Goal: Task Accomplishment & Management: Manage account settings

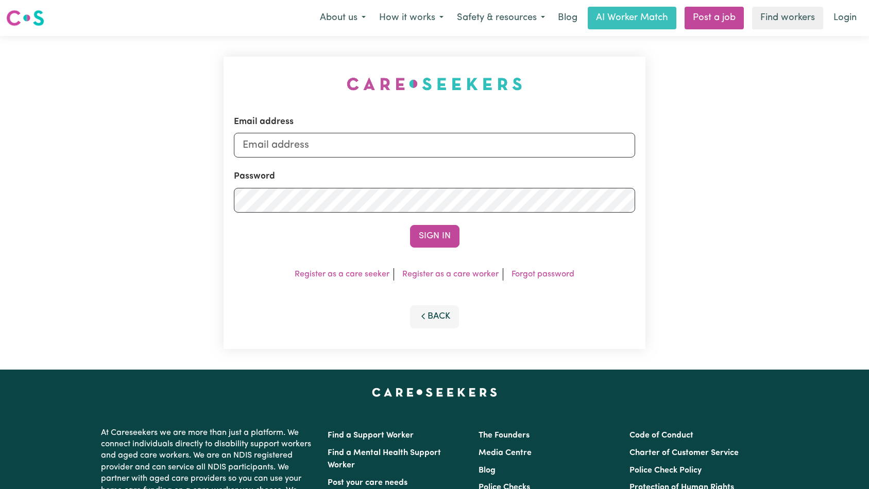
click at [497, 141] on input "Email address" at bounding box center [435, 145] width 402 height 25
type input "[EMAIL_ADDRESS][DOMAIN_NAME]"
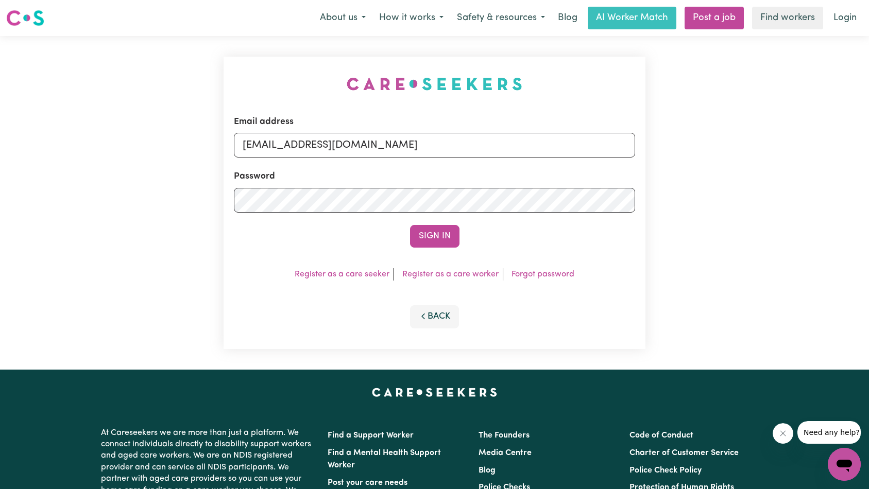
click at [427, 230] on button "Sign In" at bounding box center [434, 236] width 49 height 23
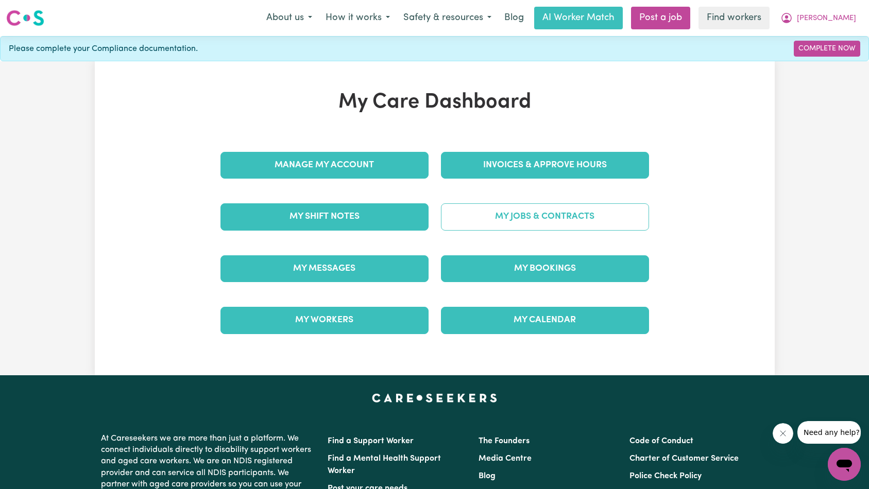
click at [522, 211] on link "My Jobs & Contracts" at bounding box center [545, 216] width 208 height 27
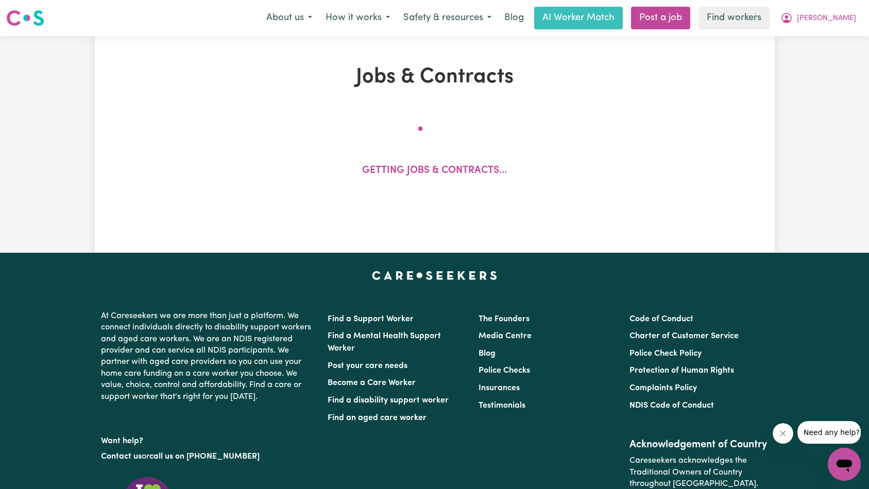
click at [779, 431] on icon "Close message from company" at bounding box center [782, 433] width 8 height 8
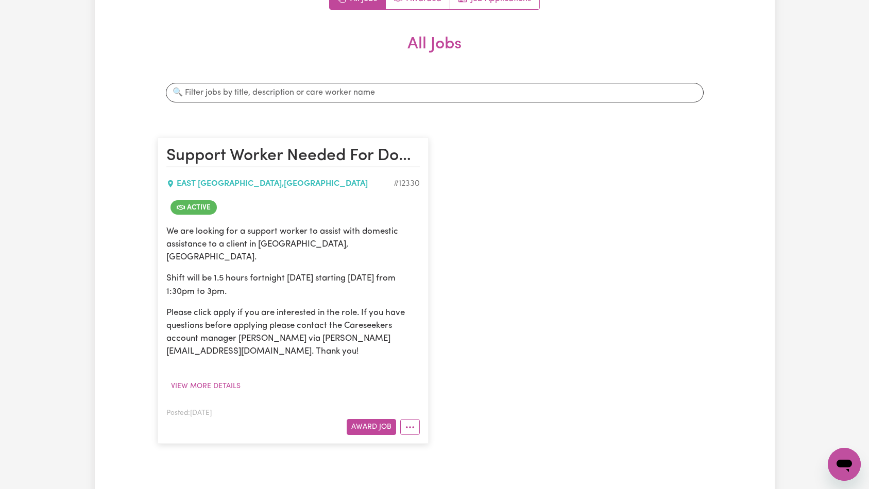
scroll to position [232, 0]
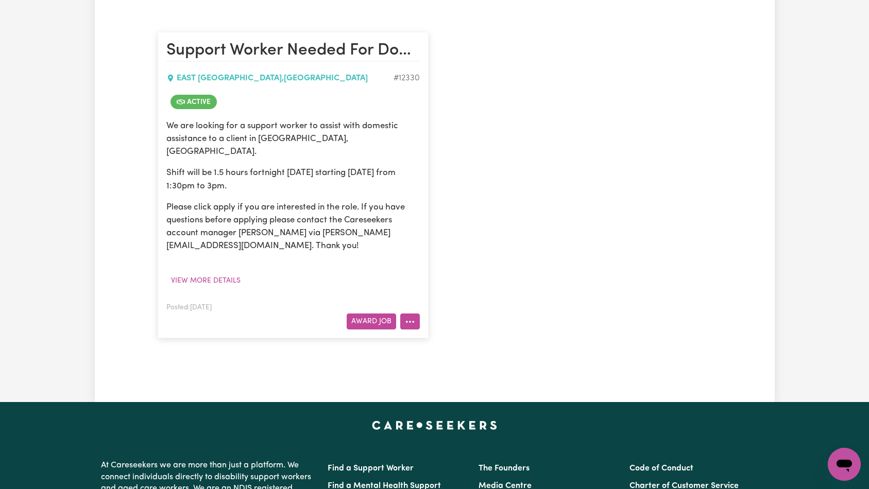
click at [410, 315] on button "More options" at bounding box center [410, 322] width 20 height 16
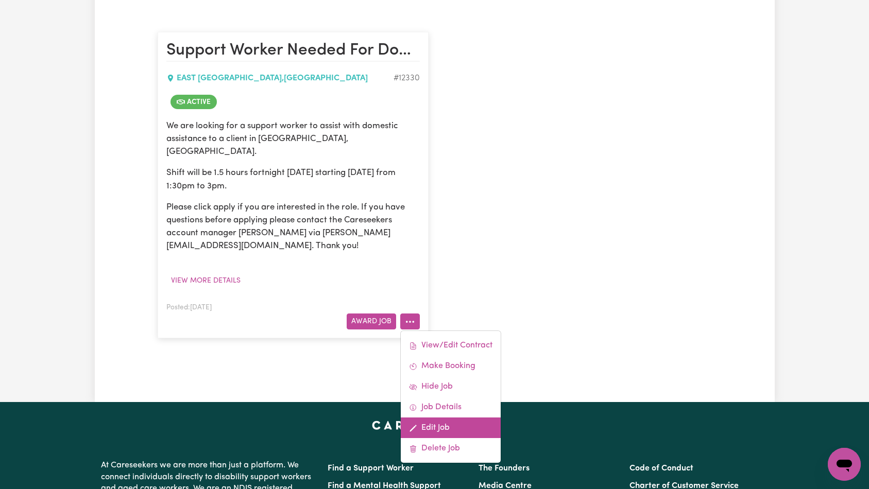
click at [445, 420] on link "Edit Job" at bounding box center [451, 428] width 100 height 21
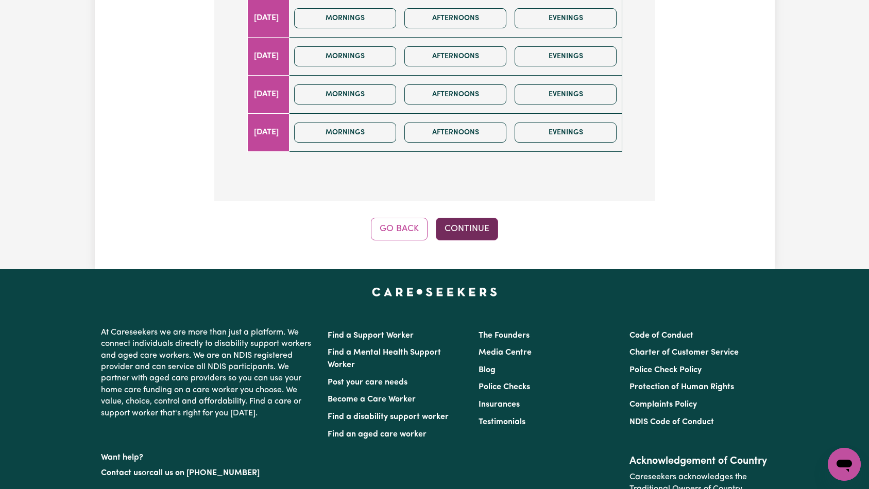
click at [480, 235] on button "Continue" at bounding box center [467, 229] width 62 height 23
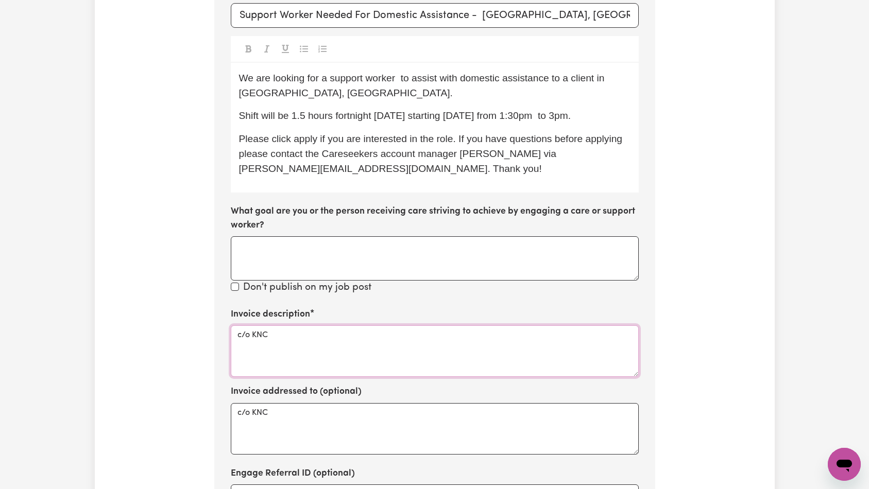
click at [404, 343] on textarea "c/o KNC" at bounding box center [435, 350] width 408 height 51
paste textarea "Domestic support and Social Support"
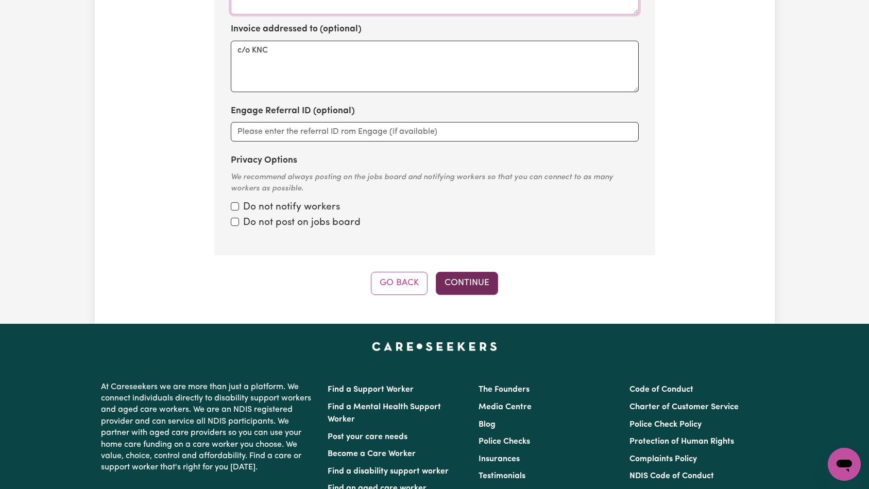
type textarea "Domestic support and Social Support"
click at [458, 290] on button "Continue" at bounding box center [467, 283] width 62 height 23
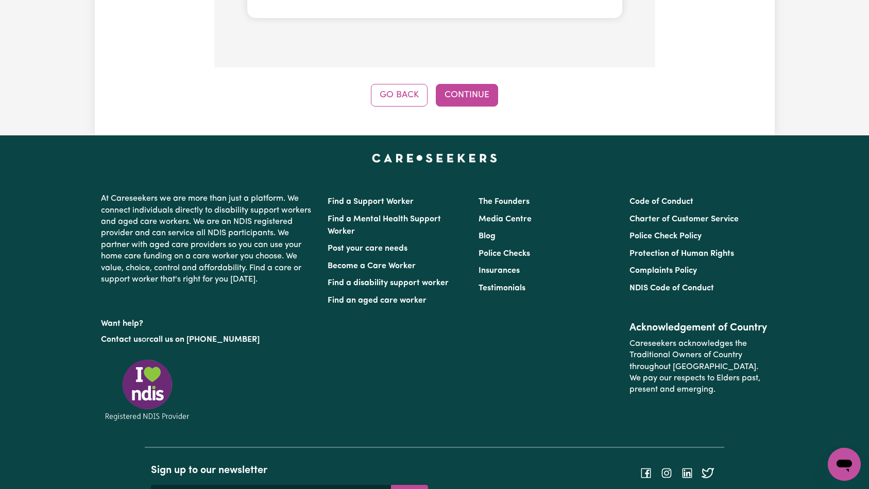
scroll to position [984, 0]
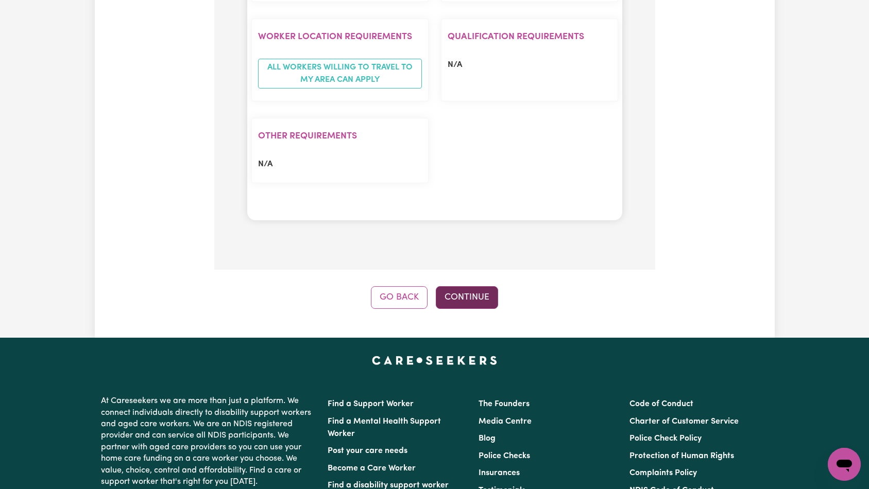
click at [461, 286] on button "Continue" at bounding box center [467, 297] width 62 height 23
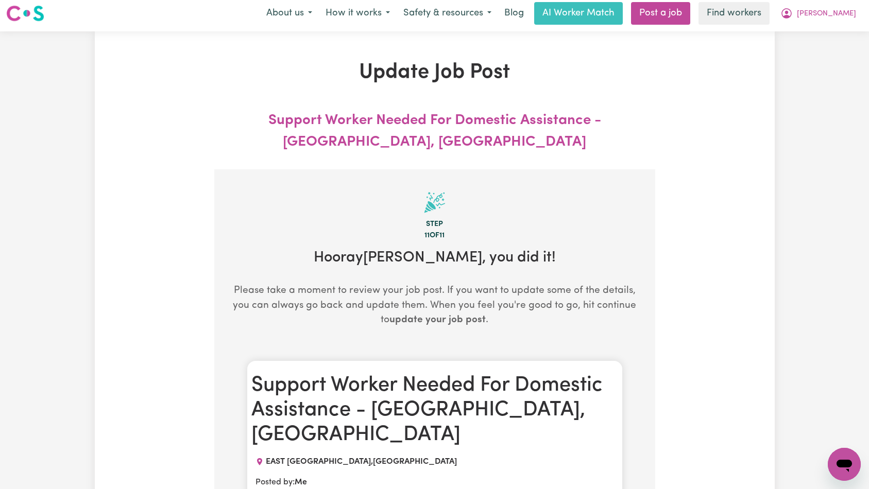
scroll to position [0, 0]
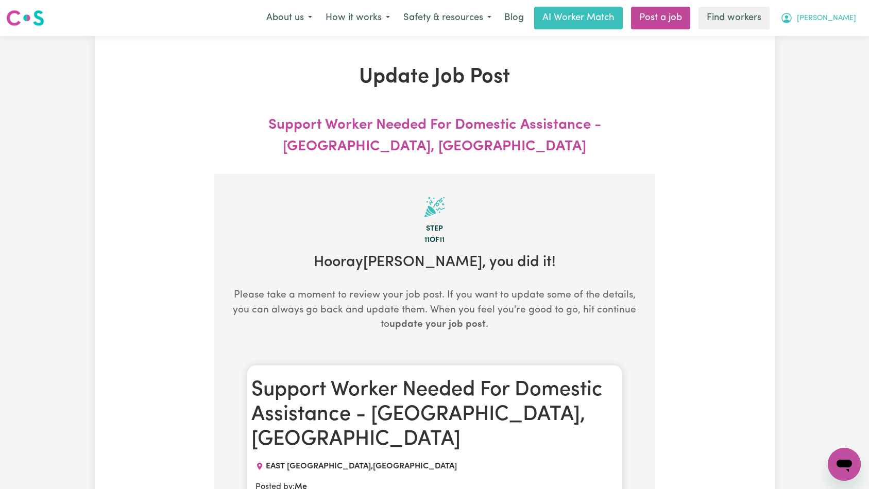
click at [835, 19] on span "[PERSON_NAME]" at bounding box center [826, 18] width 59 height 11
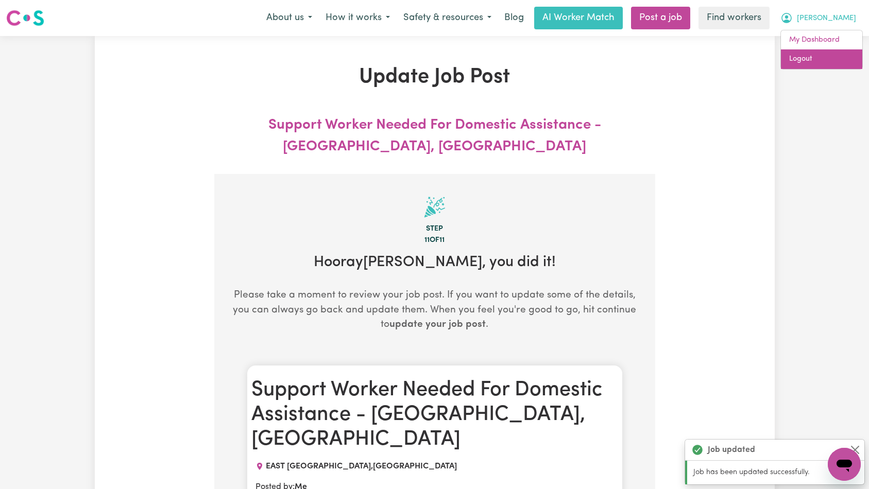
click at [826, 57] on link "Logout" at bounding box center [821, 59] width 81 height 20
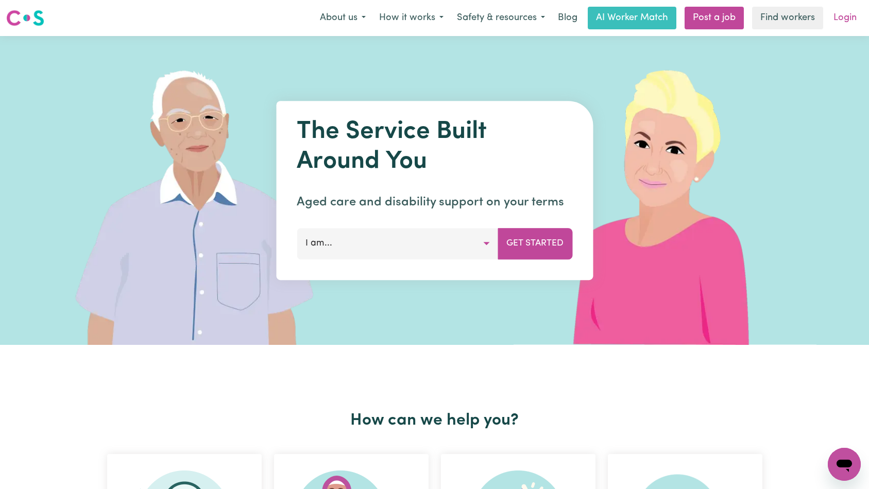
click at [839, 23] on link "Login" at bounding box center [845, 18] width 36 height 23
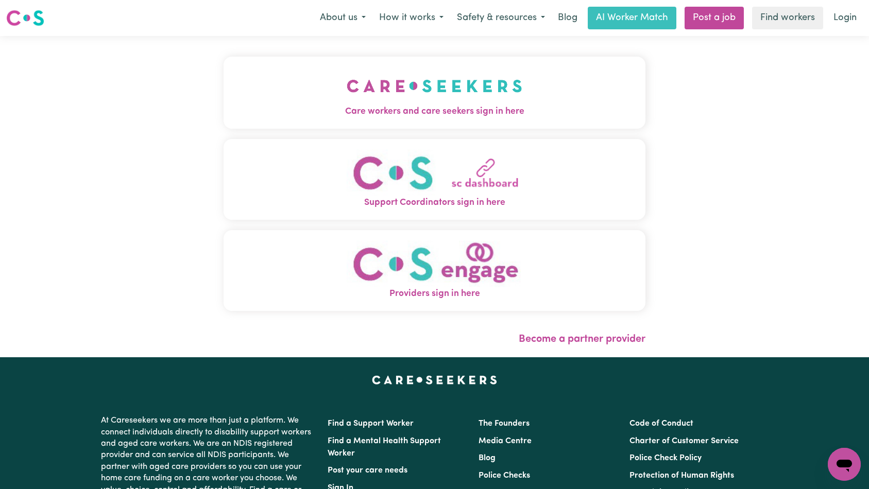
click at [289, 106] on span "Care workers and care seekers sign in here" at bounding box center [435, 111] width 422 height 13
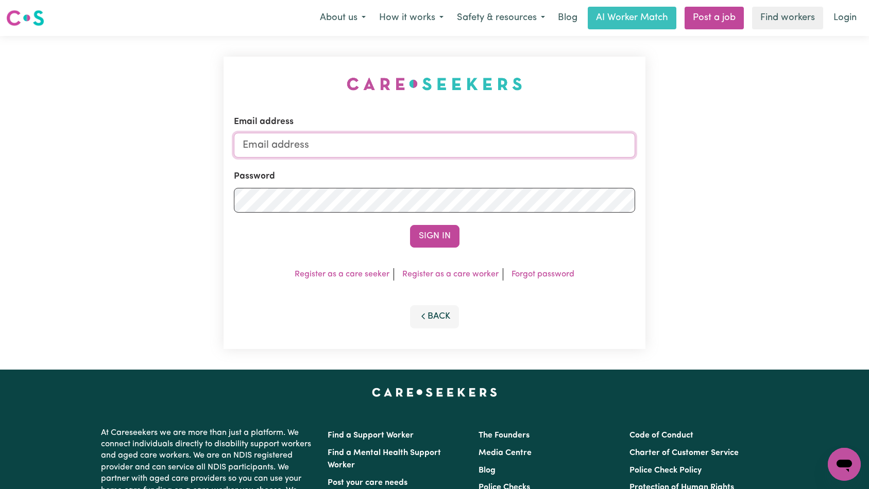
click at [450, 152] on input "Email address" at bounding box center [435, 145] width 402 height 25
click at [456, 243] on button "Sign In" at bounding box center [434, 236] width 49 height 23
drag, startPoint x: 433, startPoint y: 146, endPoint x: 295, endPoint y: 149, distance: 138.0
click at [295, 149] on input "superuser~v" at bounding box center [435, 145] width 402 height 25
paste input "[EMAIL_ADDRESS][DOMAIN_NAME]"
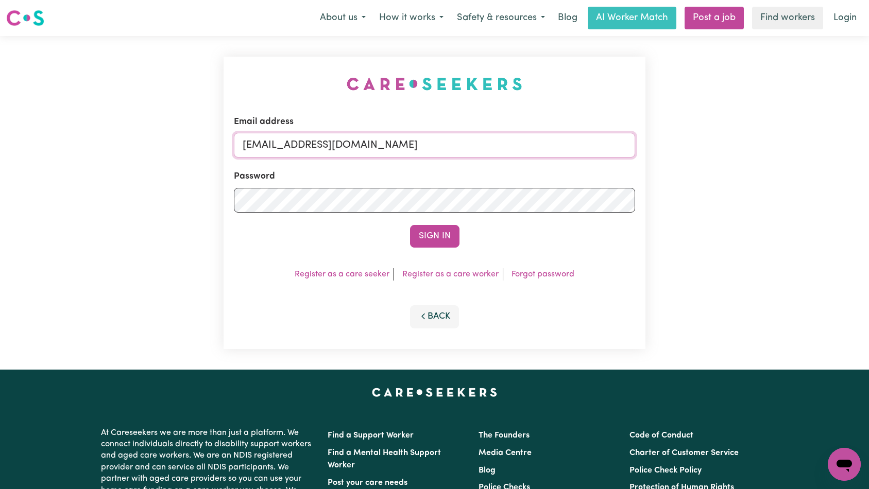
type input "[EMAIL_ADDRESS][DOMAIN_NAME]"
click at [419, 246] on button "Sign In" at bounding box center [434, 236] width 49 height 23
click at [429, 240] on div "Sign In" at bounding box center [435, 236] width 402 height 23
